Goal: Download file/media

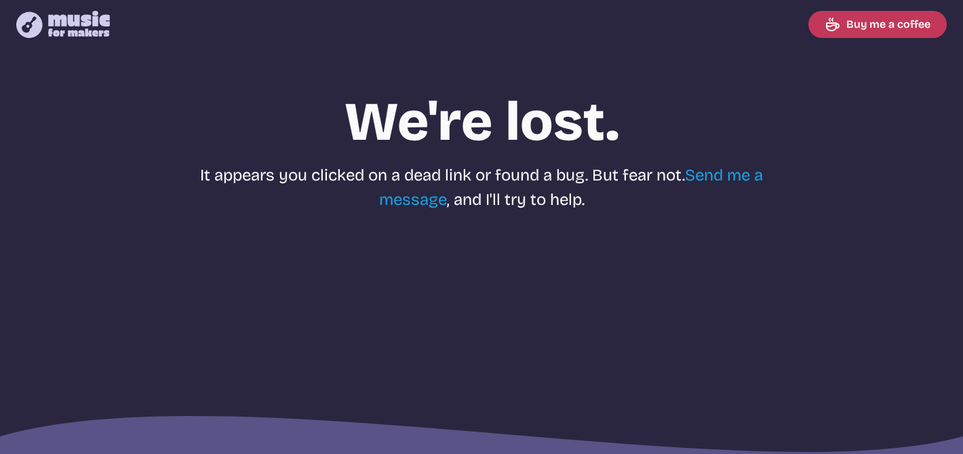
click at [68, 30] on icon at bounding box center [79, 24] width 62 height 26
select select "most popular"
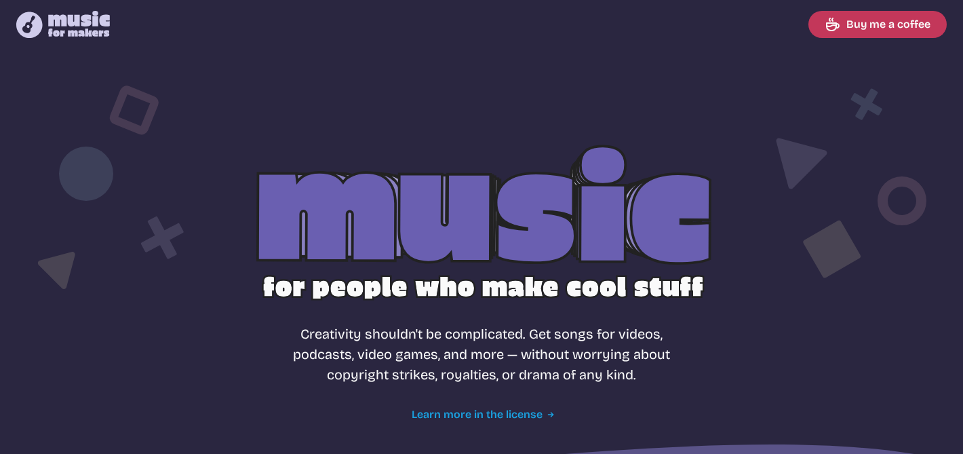
click at [536, 410] on link "Learn more in the license" at bounding box center [482, 414] width 140 height 16
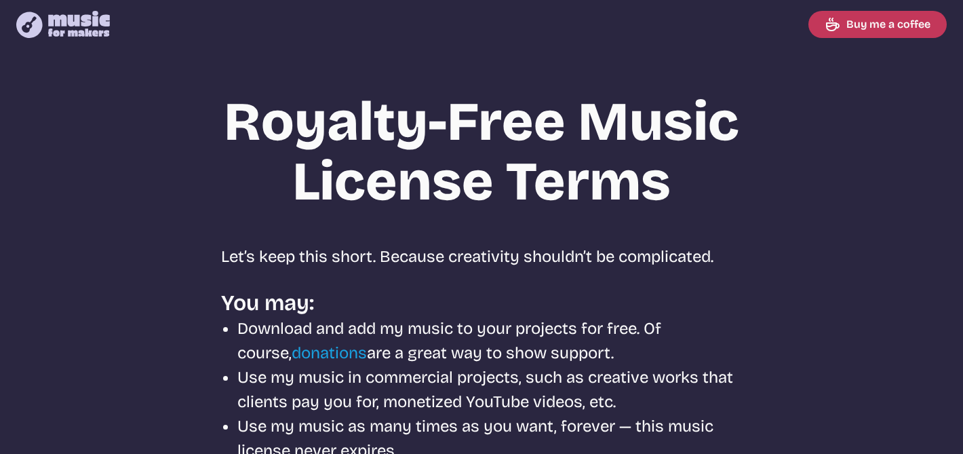
click at [91, 24] on icon "Music for Makers logo" at bounding box center [63, 24] width 94 height 27
select select "most popular"
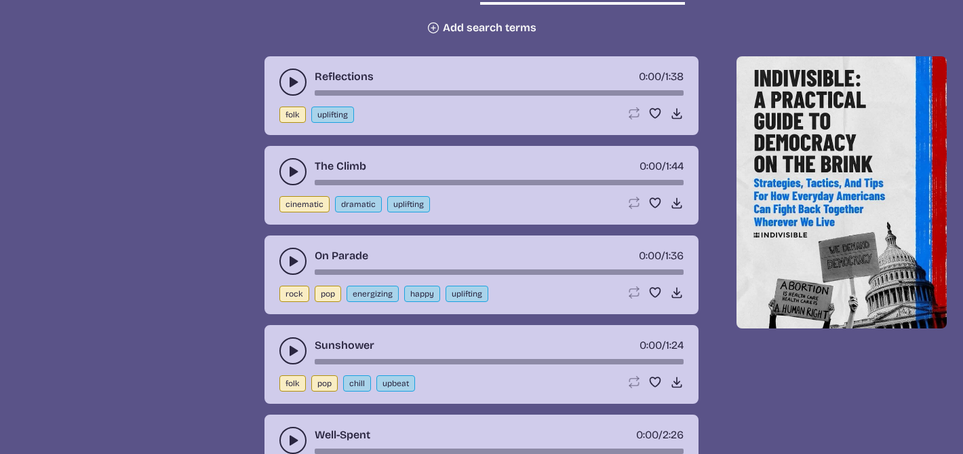
scroll to position [567, 0]
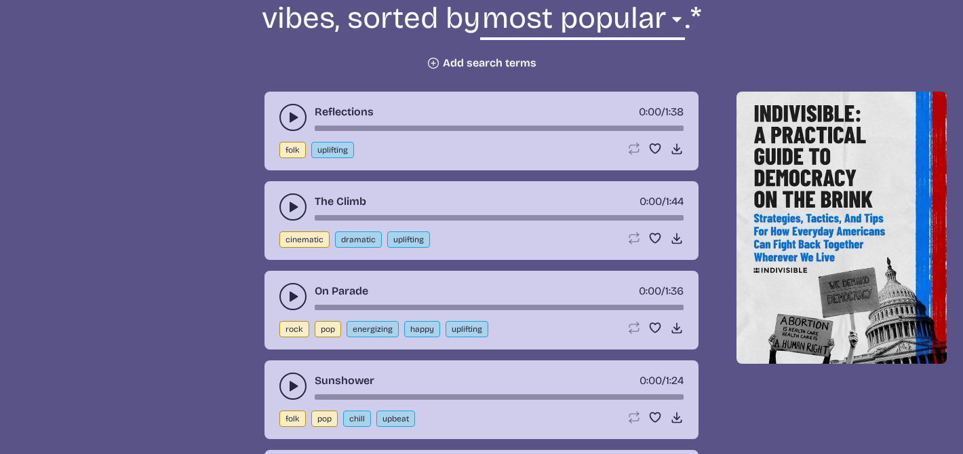
click at [292, 113] on icon "play-pause toggle" at bounding box center [293, 118] width 14 height 14
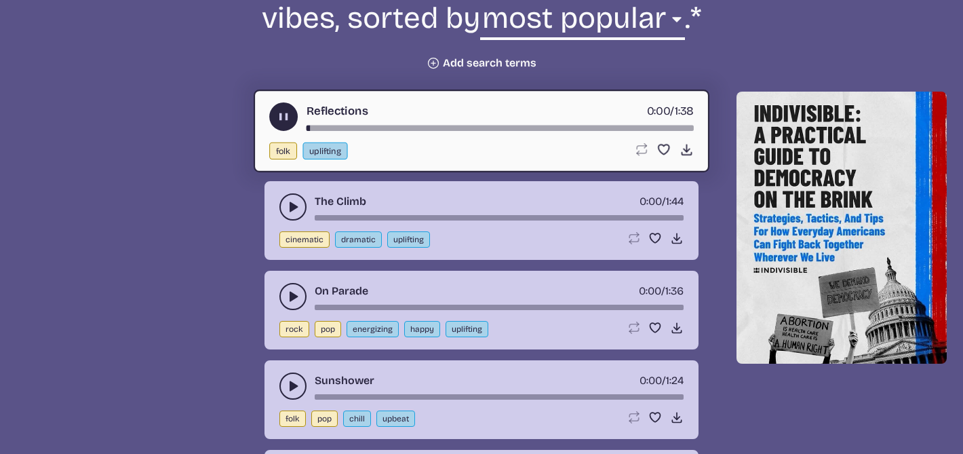
click at [288, 199] on button "play-pause toggle" at bounding box center [292, 206] width 27 height 27
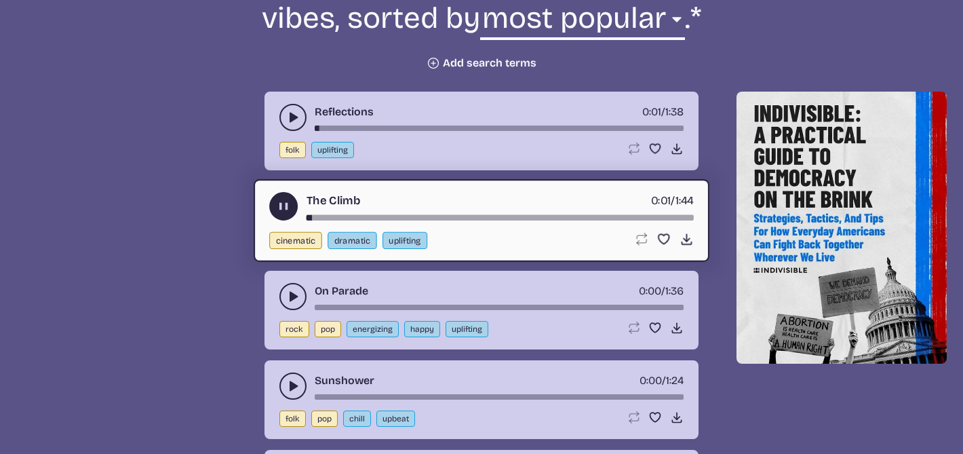
click at [288, 299] on icon "play-pause toggle" at bounding box center [293, 297] width 14 height 14
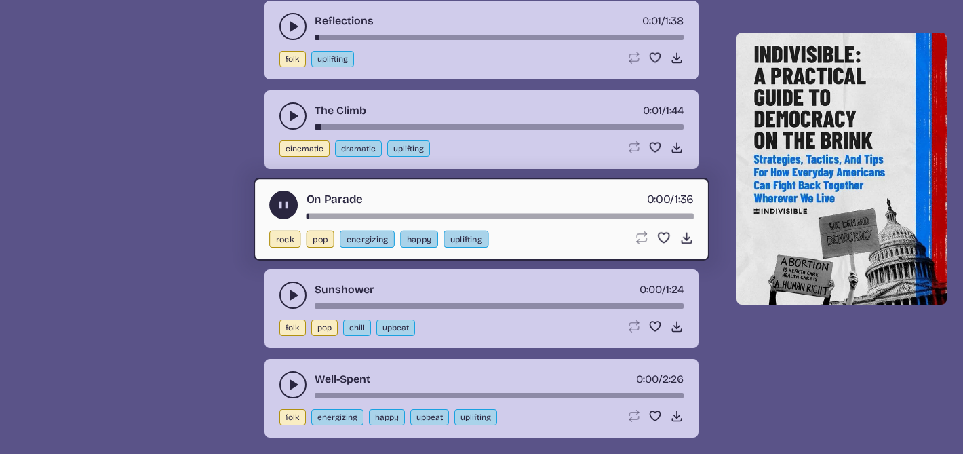
click at [288, 299] on icon "play-pause toggle" at bounding box center [293, 295] width 14 height 14
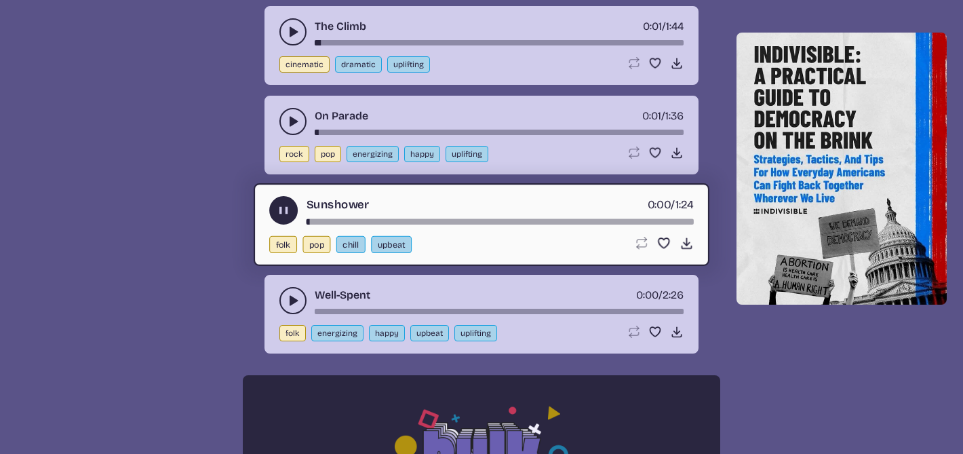
click at [287, 298] on icon "play-pause toggle" at bounding box center [293, 301] width 14 height 14
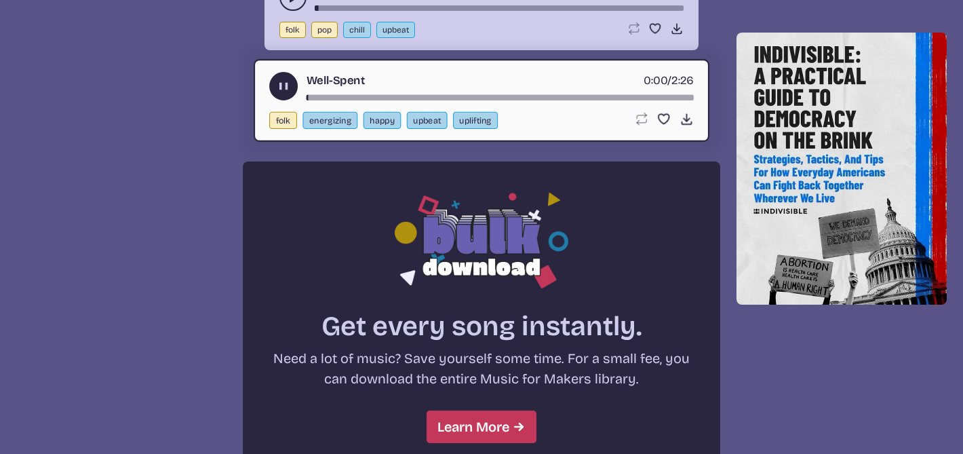
scroll to position [1109, 0]
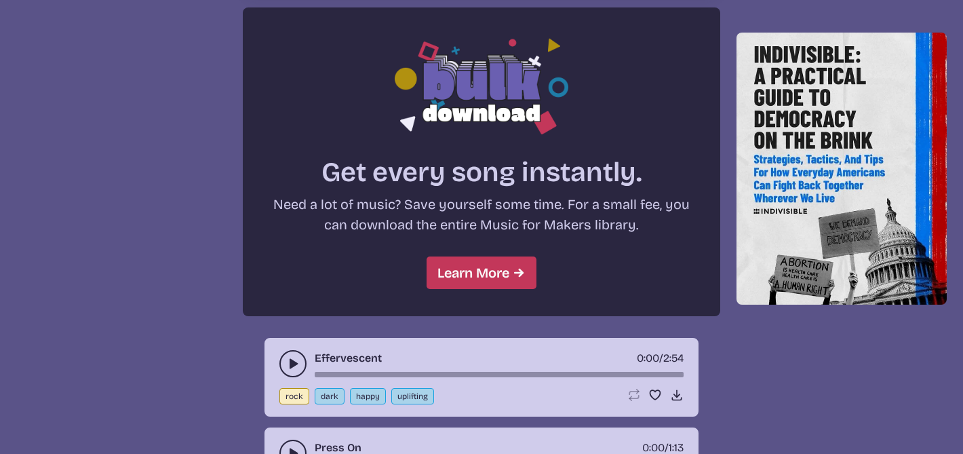
click at [288, 361] on icon "play-pause toggle" at bounding box center [293, 364] width 14 height 14
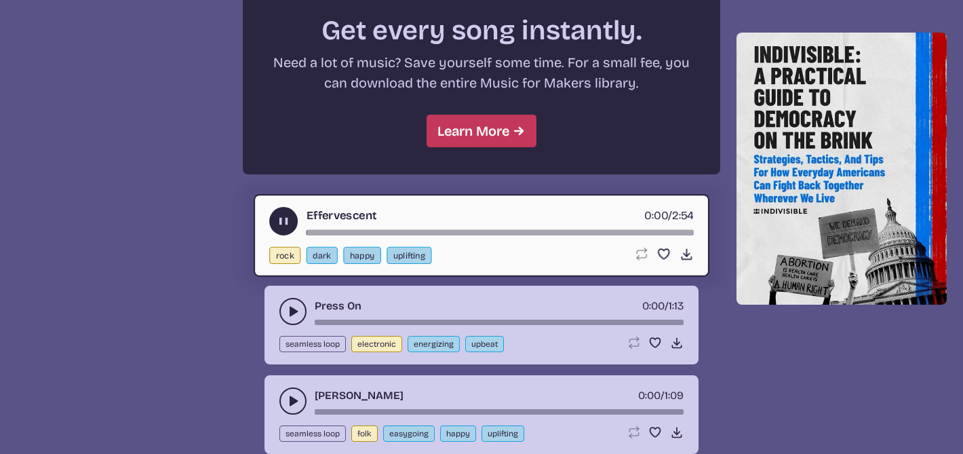
scroll to position [1255, 0]
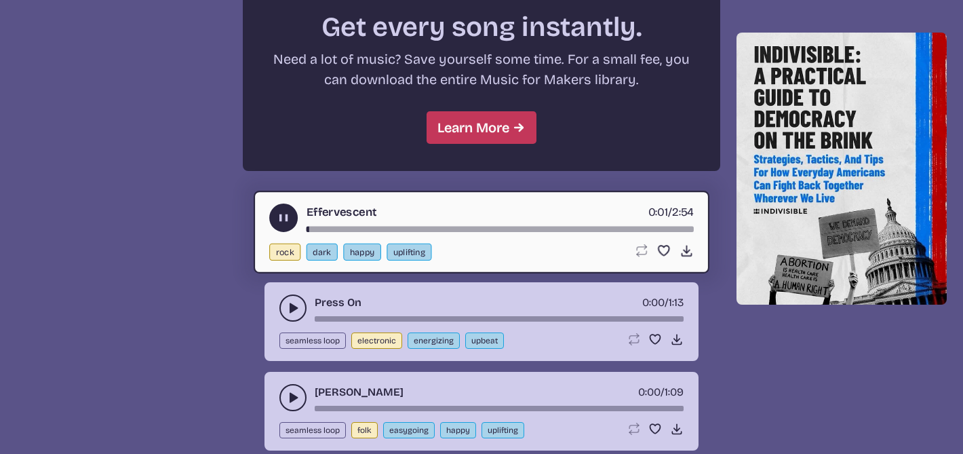
click at [290, 307] on use "play-pause toggle" at bounding box center [293, 308] width 14 height 14
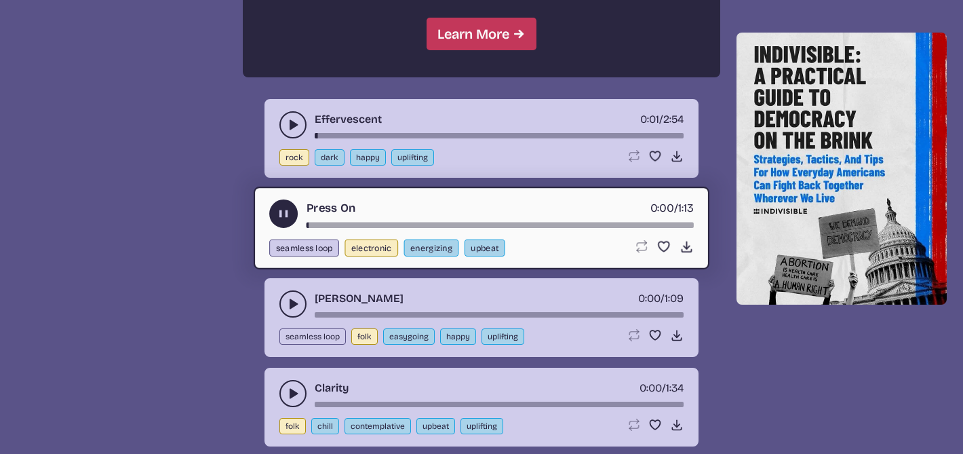
scroll to position [1349, 0]
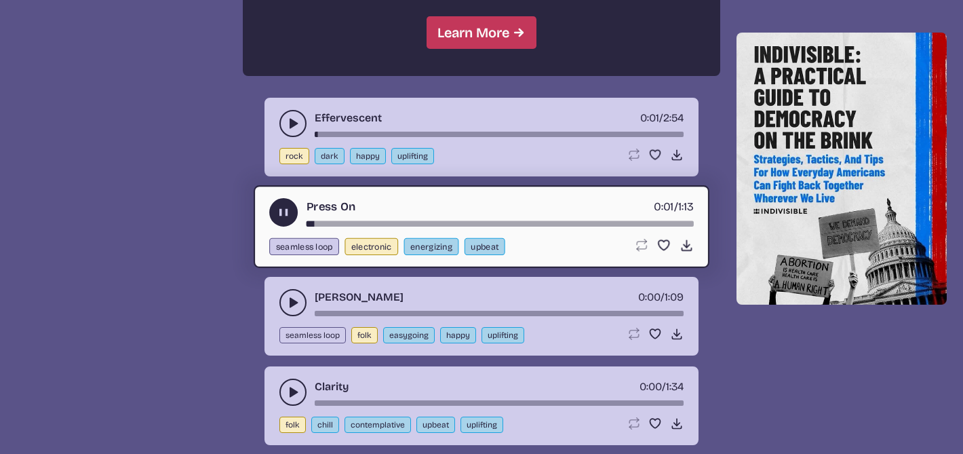
click at [288, 296] on icon "play-pause toggle" at bounding box center [293, 303] width 14 height 14
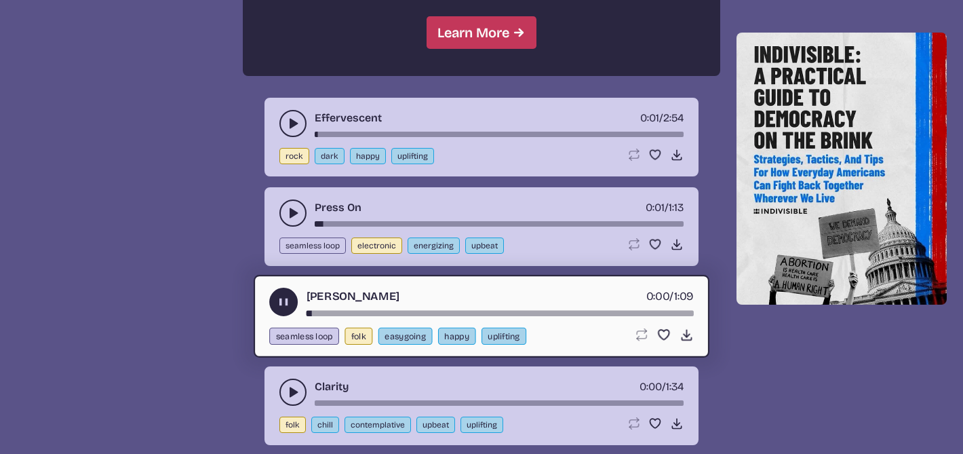
click at [285, 388] on button "play-pause toggle" at bounding box center [292, 391] width 27 height 27
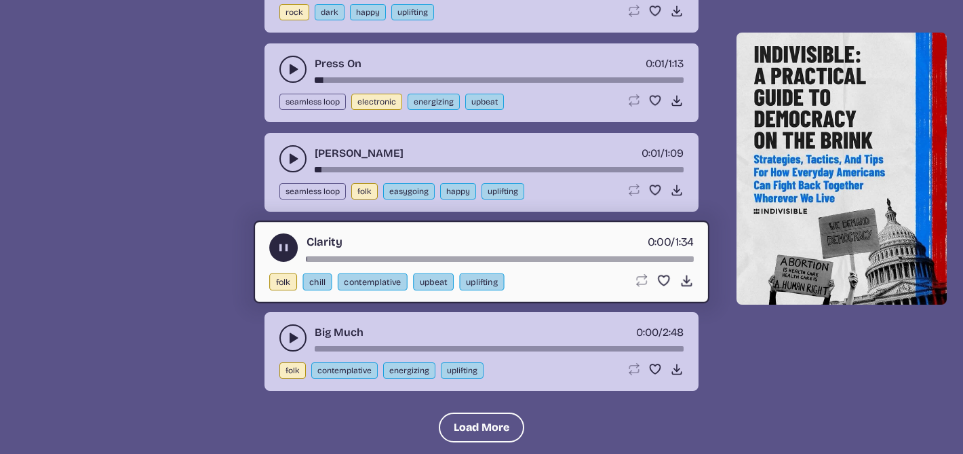
scroll to position [1498, 0]
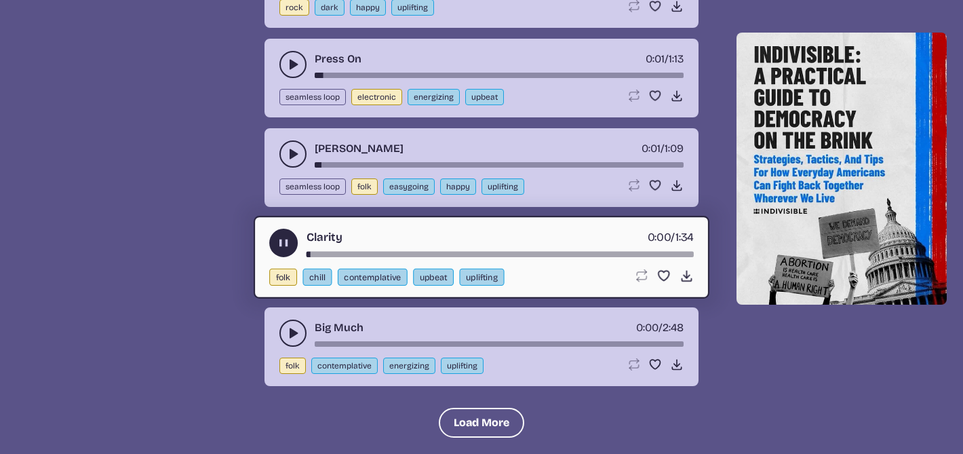
click at [286, 339] on icon "play-pause toggle" at bounding box center [293, 333] width 14 height 14
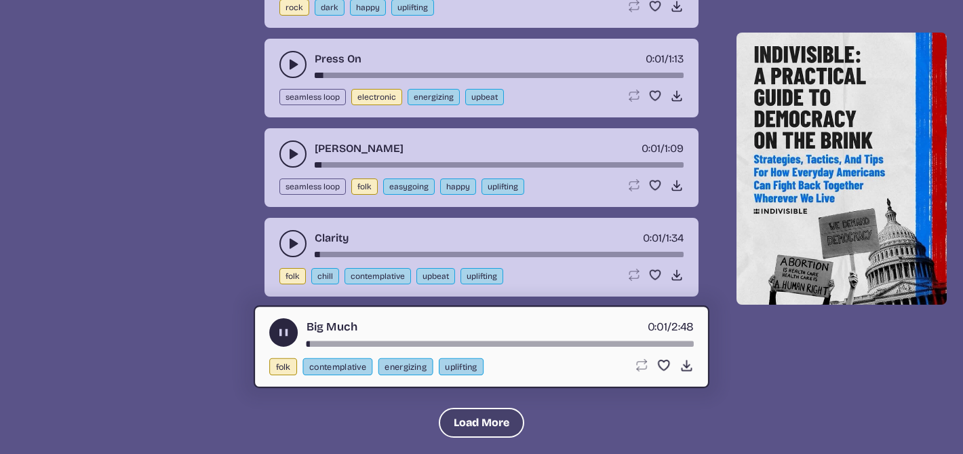
click at [445, 427] on button "Load More" at bounding box center [481, 423] width 85 height 30
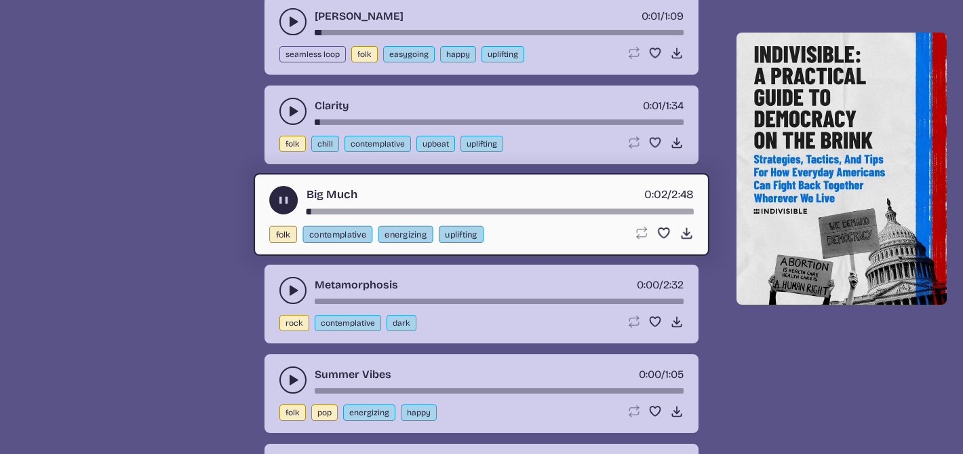
scroll to position [1632, 0]
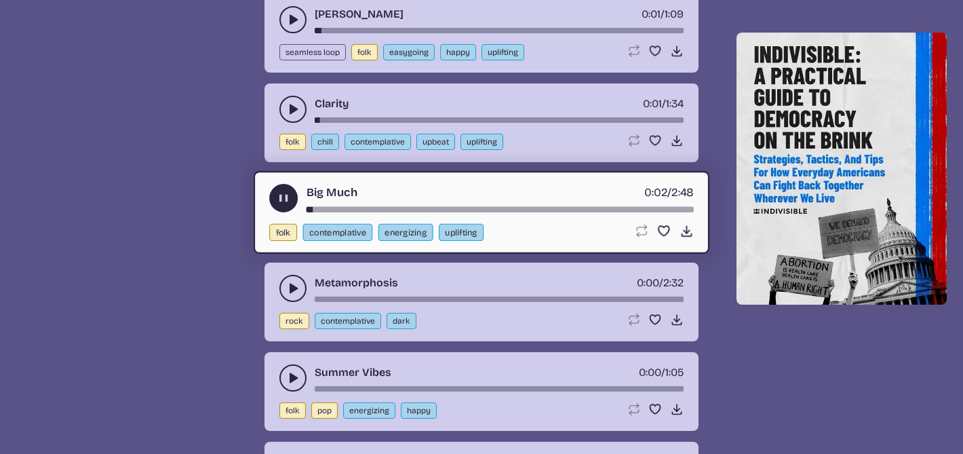
click at [297, 287] on icon "play-pause toggle" at bounding box center [293, 288] width 14 height 14
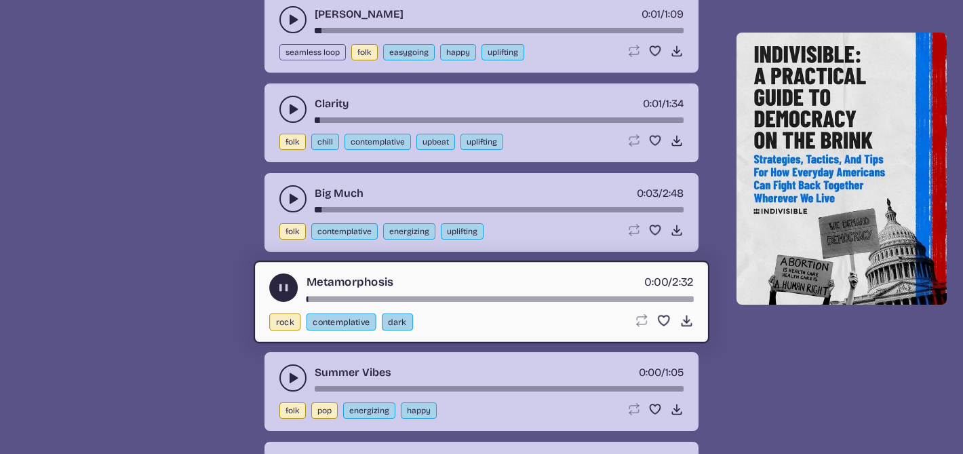
click at [290, 372] on icon "play-pause toggle" at bounding box center [293, 378] width 14 height 14
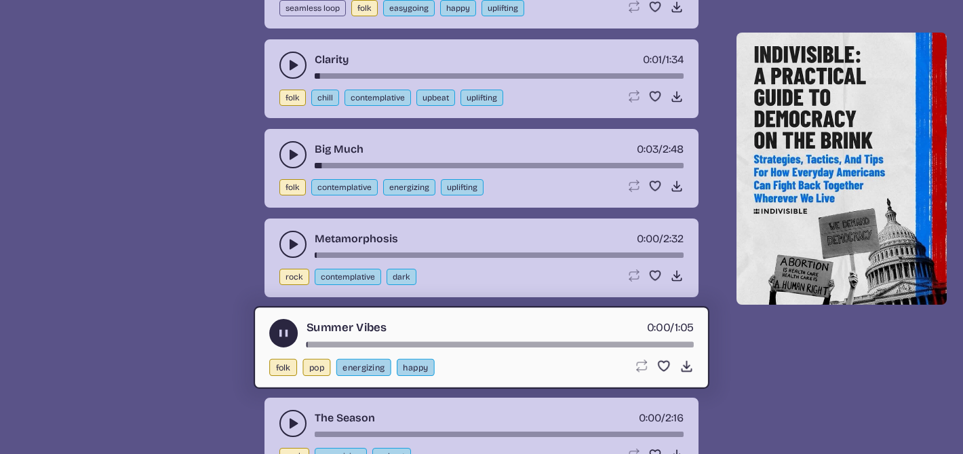
scroll to position [1722, 0]
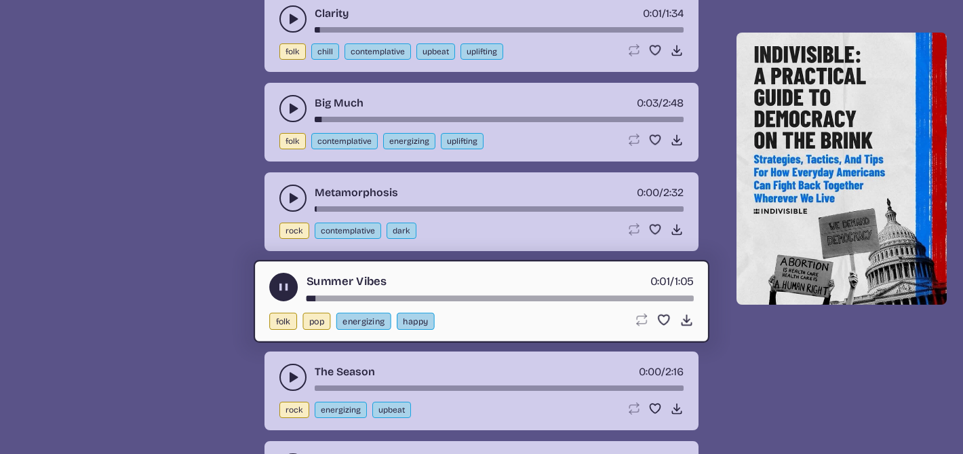
click at [290, 372] on icon "play-pause toggle" at bounding box center [293, 377] width 14 height 14
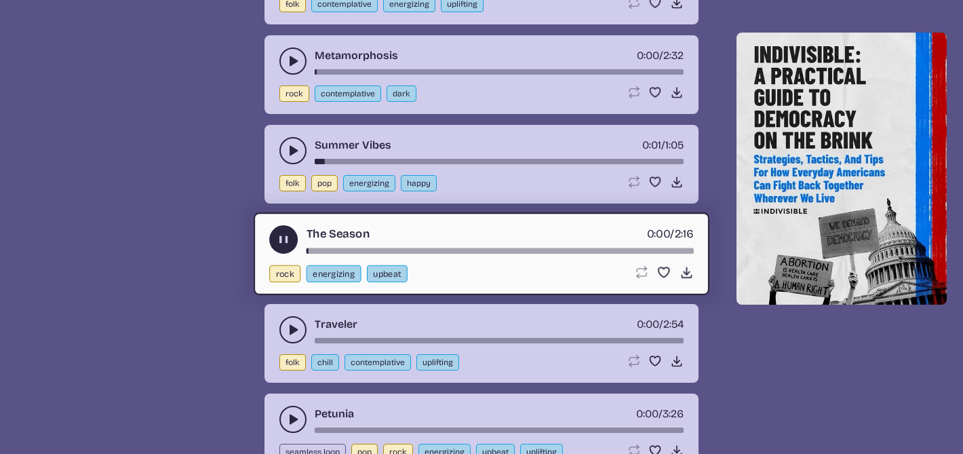
scroll to position [1860, 0]
click at [286, 331] on icon "play-pause toggle" at bounding box center [293, 329] width 14 height 14
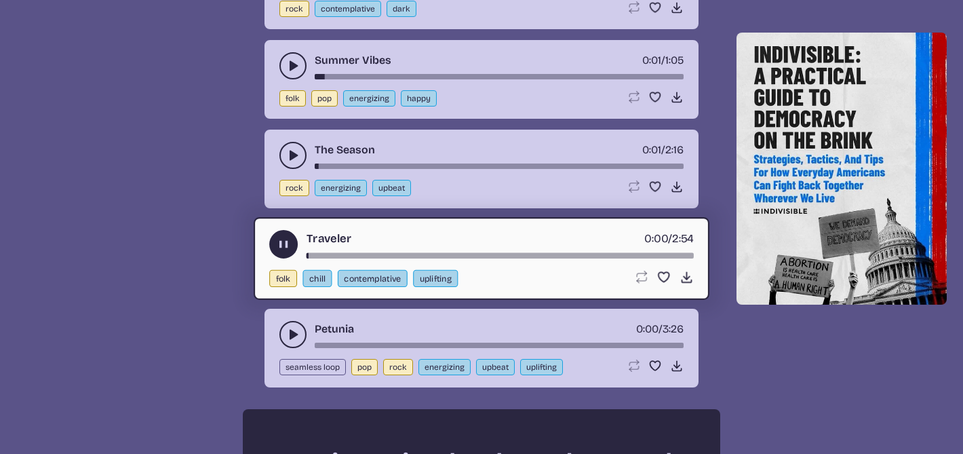
click at [286, 331] on icon "play-pause toggle" at bounding box center [293, 335] width 14 height 14
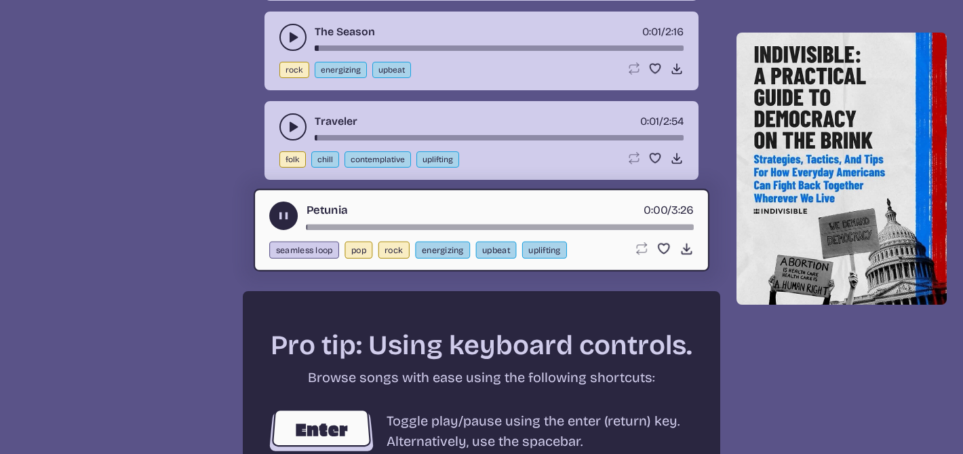
scroll to position [2064, 0]
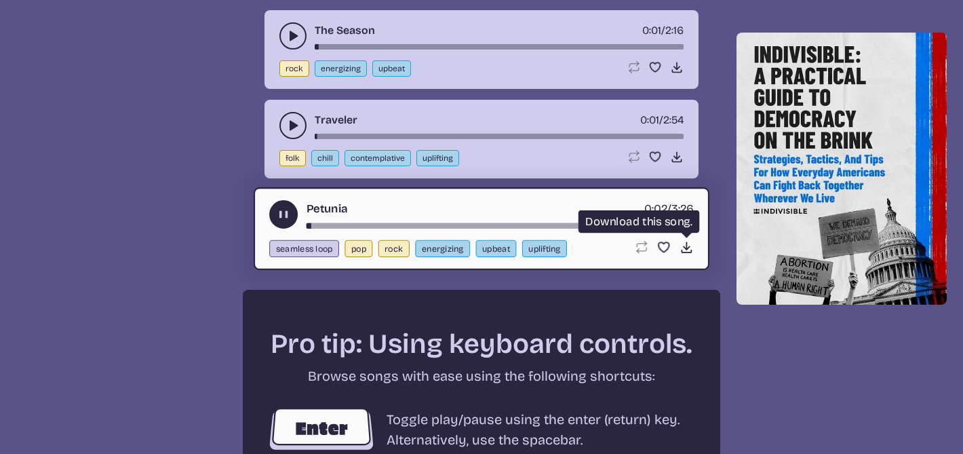
click at [682, 251] on icon "Download song" at bounding box center [686, 247] width 14 height 14
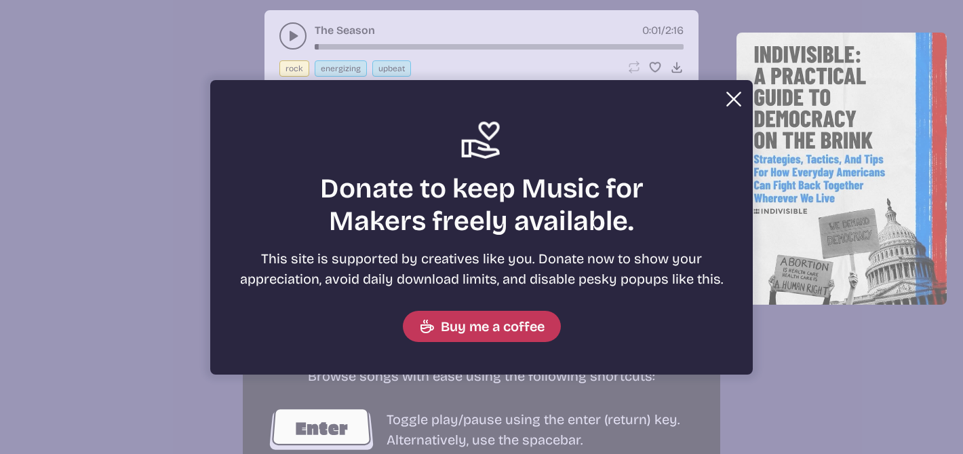
click at [734, 100] on button "Close" at bounding box center [733, 98] width 27 height 27
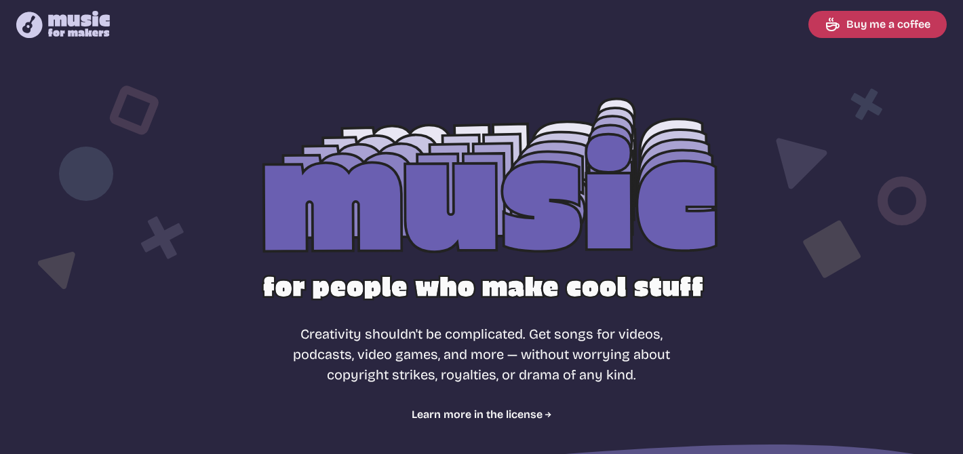
select select "most popular"
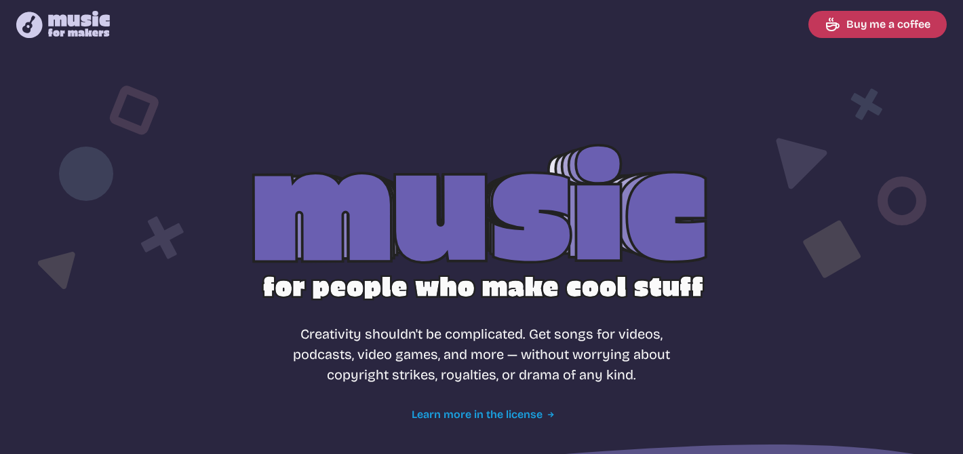
click at [446, 408] on link "Learn more in the license" at bounding box center [482, 414] width 140 height 16
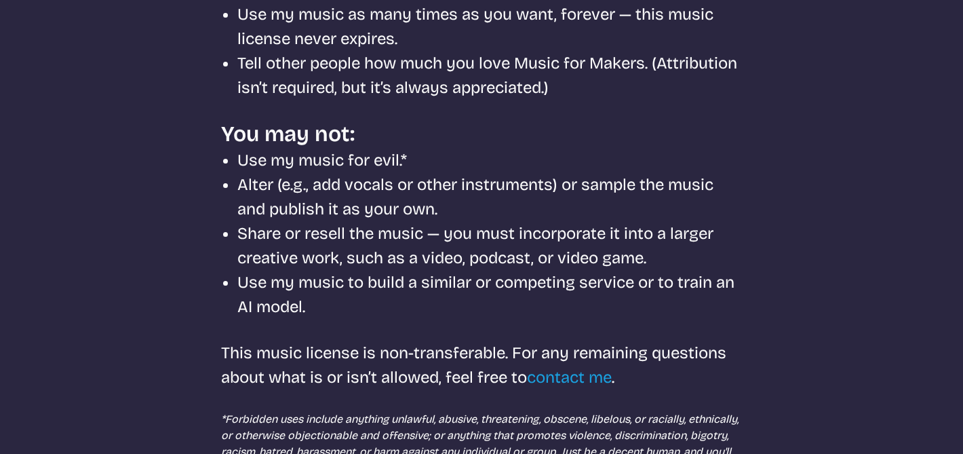
scroll to position [416, 0]
